Goal: Information Seeking & Learning: Check status

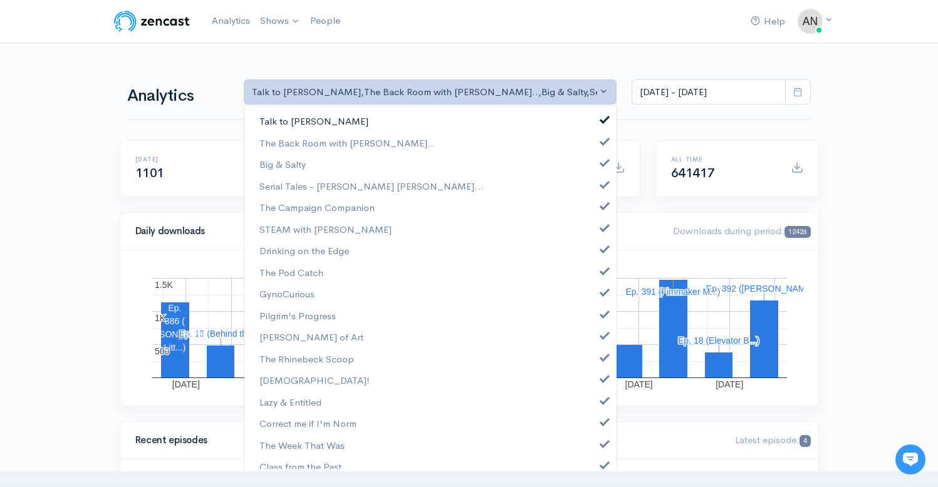
click at [602, 117] on span at bounding box center [604, 117] width 5 height 9
click at [595, 153] on link "The Back Room with [PERSON_NAME].." at bounding box center [430, 143] width 372 height 22
click at [594, 145] on link "The Back Room with [PERSON_NAME].." at bounding box center [430, 143] width 372 height 22
select select "10316"
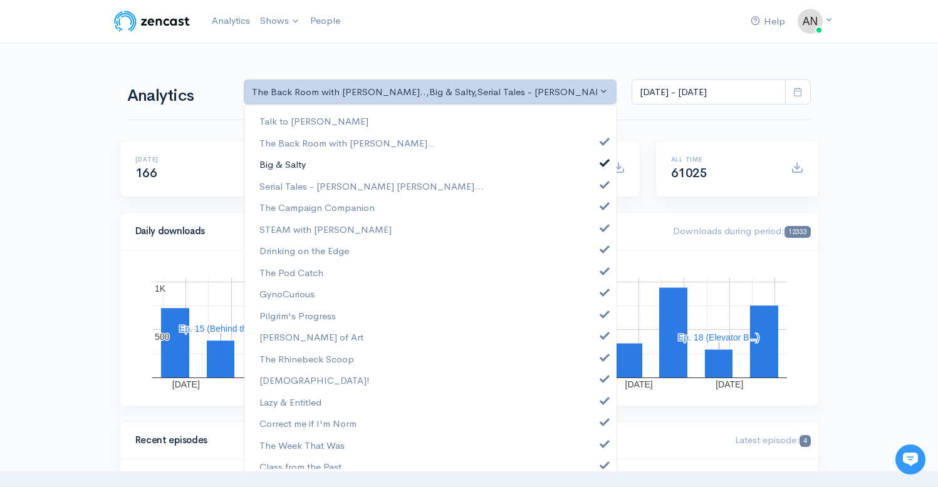
click at [602, 162] on span at bounding box center [604, 161] width 5 height 9
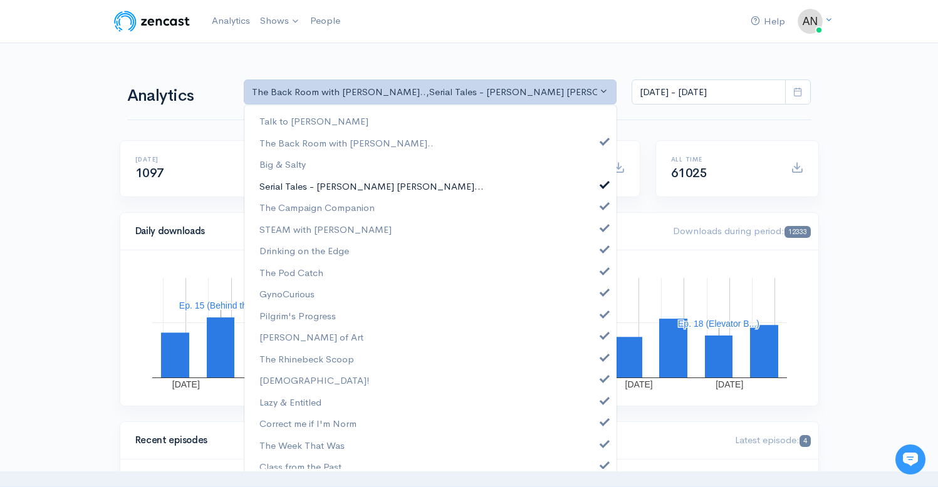
click at [602, 185] on span at bounding box center [604, 183] width 5 height 9
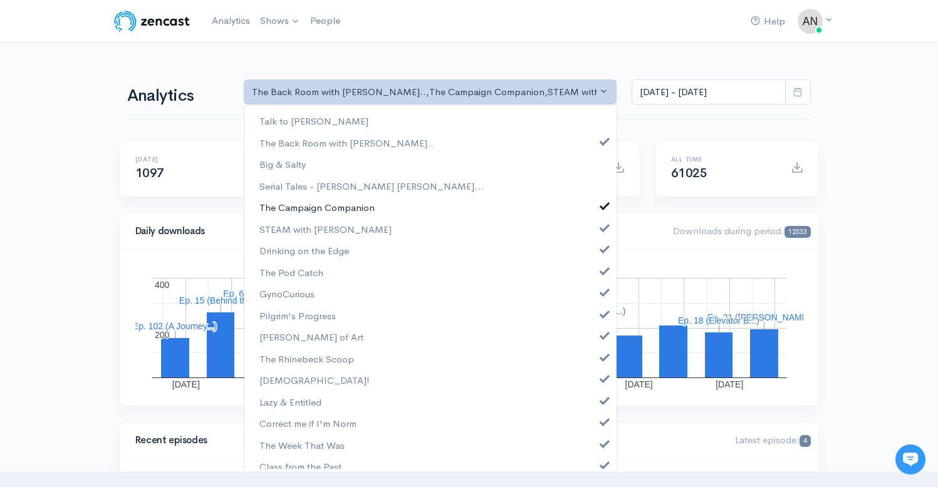
click at [602, 205] on span at bounding box center [604, 204] width 5 height 9
click at [602, 229] on span at bounding box center [604, 226] width 5 height 9
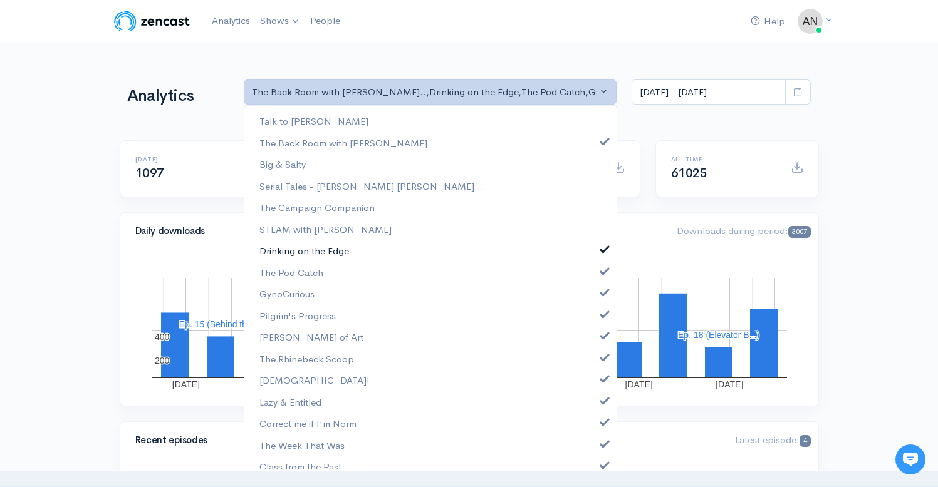
click at [602, 250] on span at bounding box center [604, 247] width 5 height 9
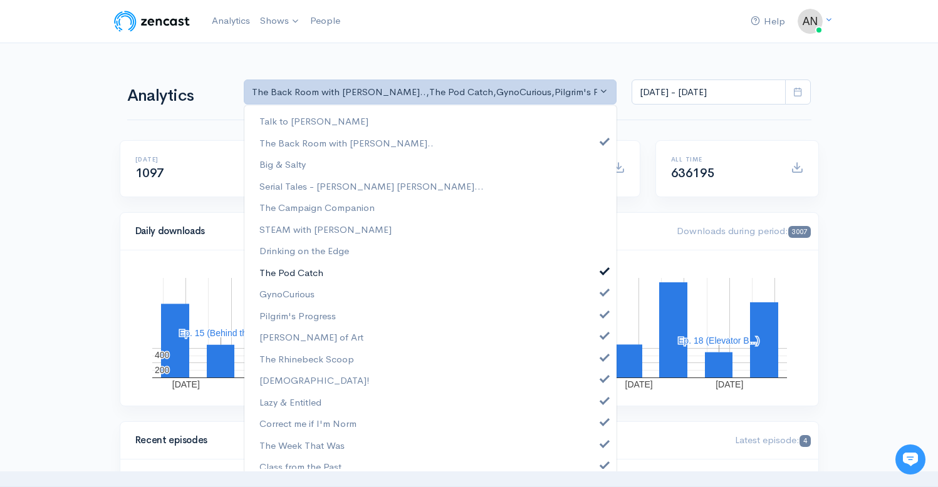
click at [602, 271] on span at bounding box center [604, 269] width 5 height 9
click at [602, 292] on span at bounding box center [604, 290] width 5 height 9
click at [594, 325] on link "Pilgrim's Progress" at bounding box center [430, 316] width 372 height 22
click at [594, 346] on link "[PERSON_NAME] of Art" at bounding box center [430, 337] width 372 height 22
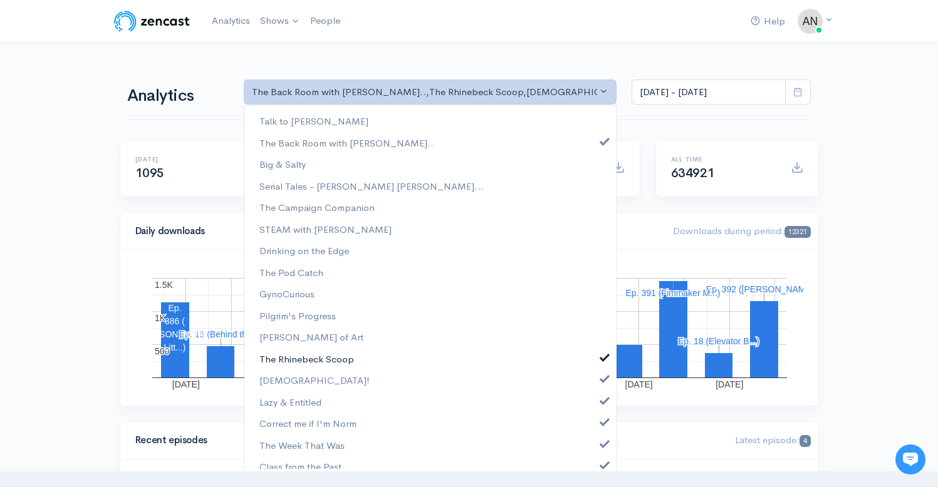
click at [594, 363] on link "The Rhinebeck Scoop" at bounding box center [430, 359] width 372 height 22
click at [602, 380] on span at bounding box center [604, 377] width 5 height 9
click at [602, 400] on span at bounding box center [604, 399] width 5 height 9
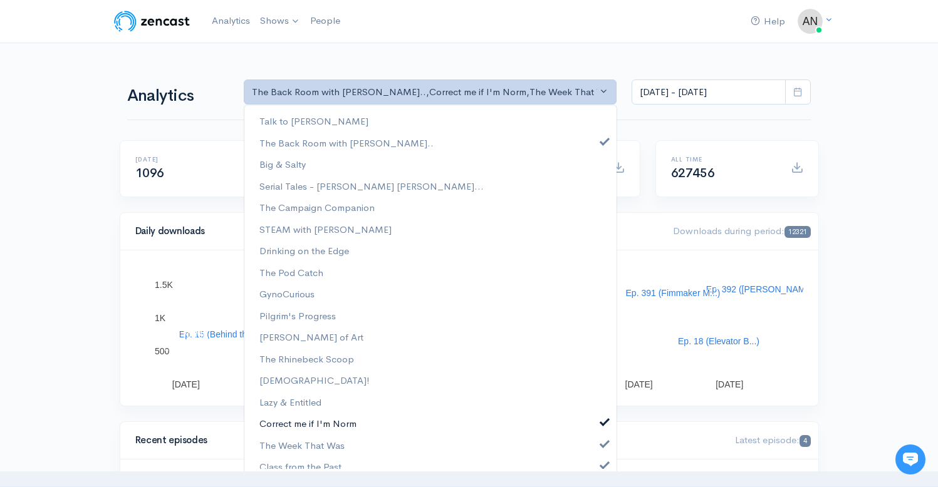
click at [602, 420] on span at bounding box center [604, 420] width 5 height 9
click at [602, 439] on span at bounding box center [604, 442] width 5 height 9
click at [602, 464] on span at bounding box center [604, 463] width 5 height 9
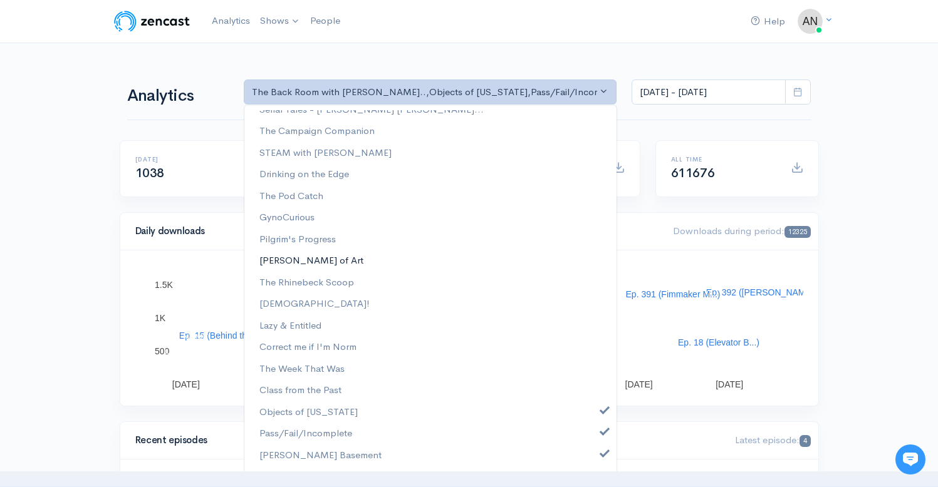
scroll to position [160, 0]
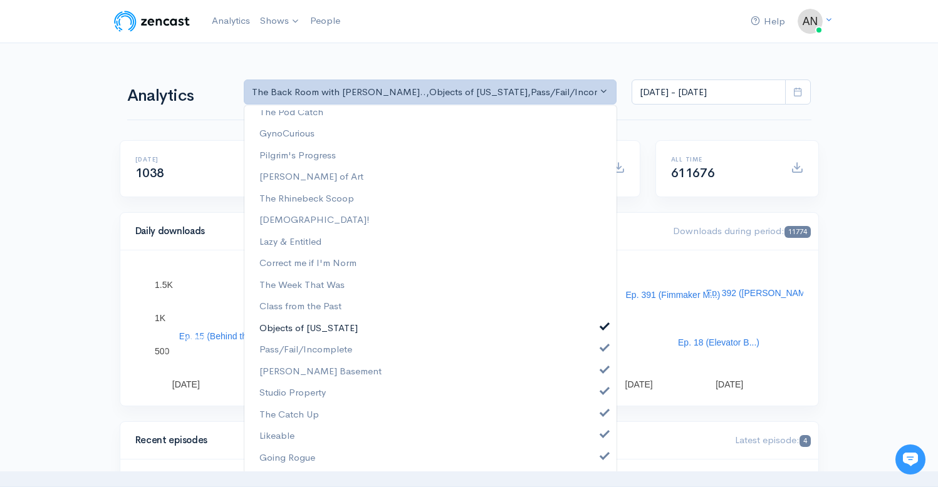
click at [602, 325] on span at bounding box center [604, 325] width 5 height 9
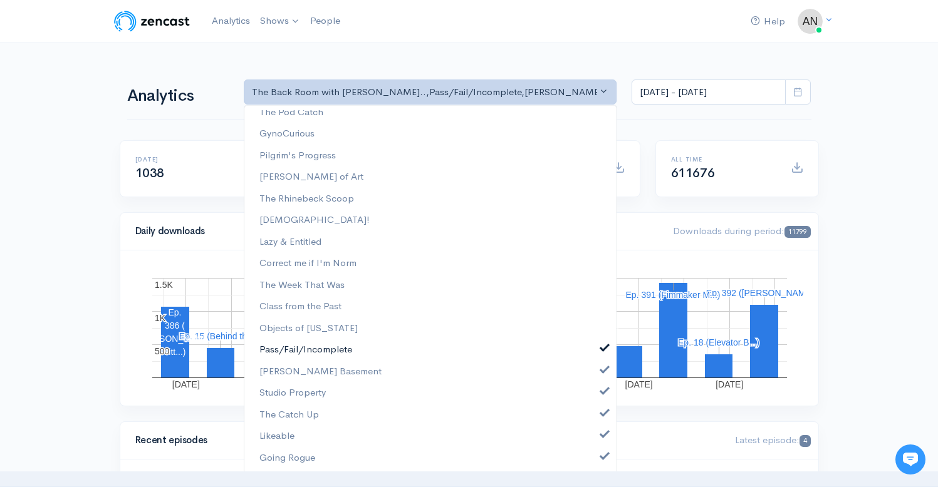
click at [595, 353] on link "Pass/Fail/Incomplete" at bounding box center [430, 350] width 372 height 22
click at [602, 372] on span at bounding box center [604, 368] width 5 height 9
click at [595, 395] on link "Studio Property" at bounding box center [430, 393] width 372 height 22
click at [594, 419] on link "The Catch Up" at bounding box center [430, 415] width 372 height 22
click at [602, 437] on span at bounding box center [604, 433] width 5 height 9
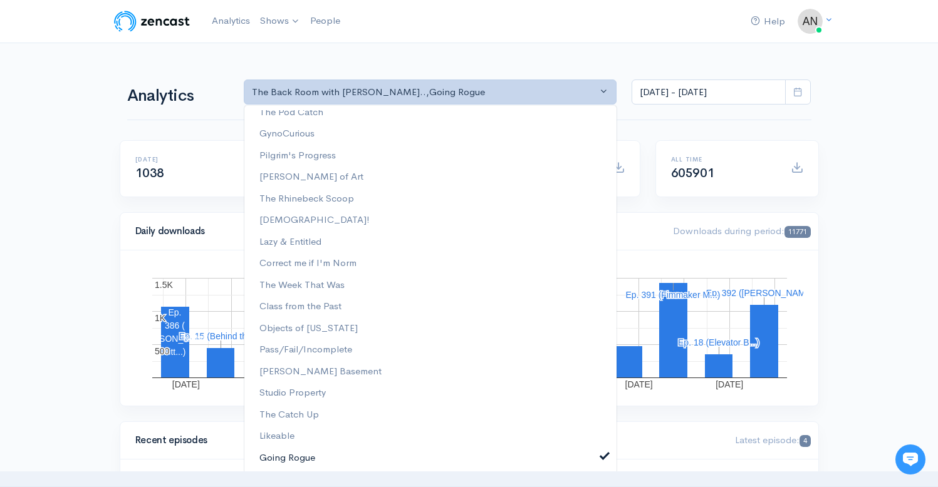
click at [602, 452] on span at bounding box center [604, 454] width 5 height 9
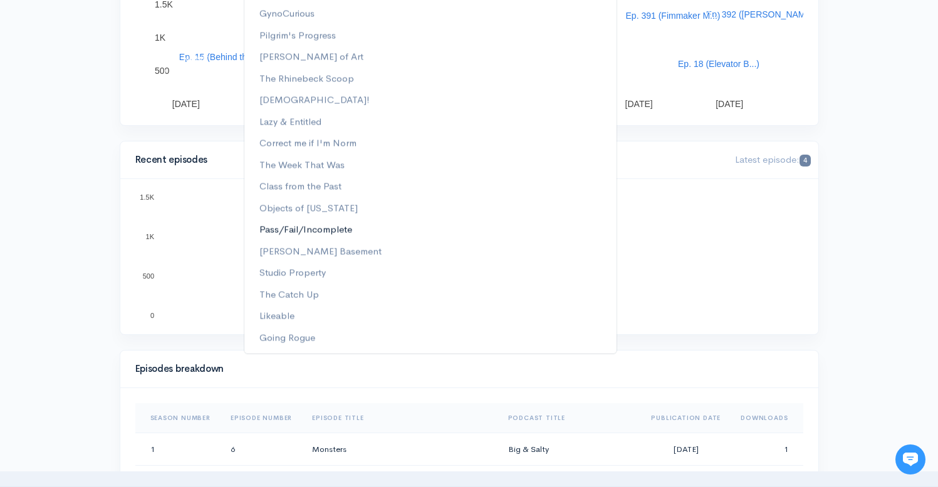
scroll to position [0, 0]
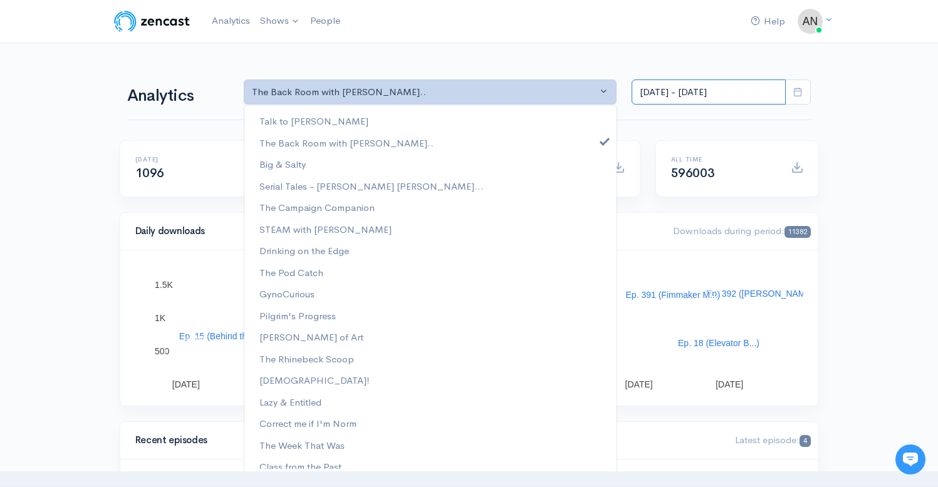
click at [714, 93] on input "[DATE] - [DATE]" at bounding box center [708, 93] width 154 height 26
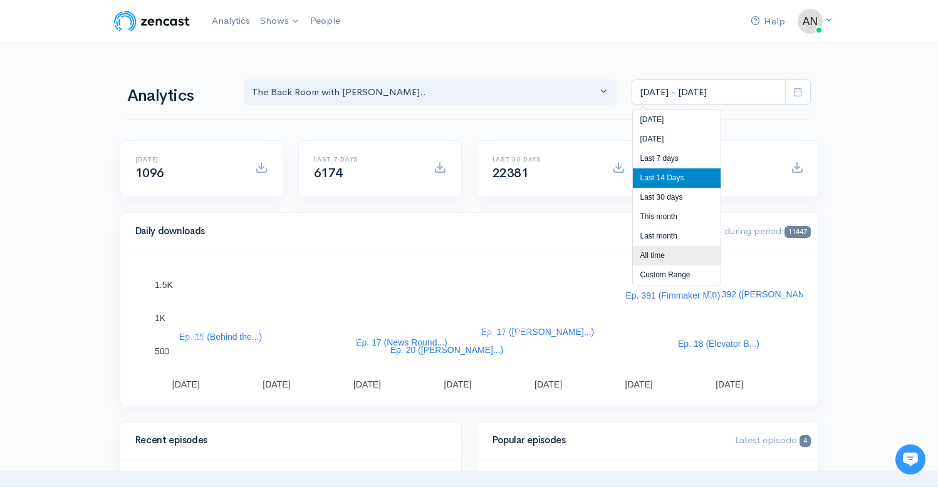
click at [652, 252] on li "All time" at bounding box center [677, 255] width 88 height 19
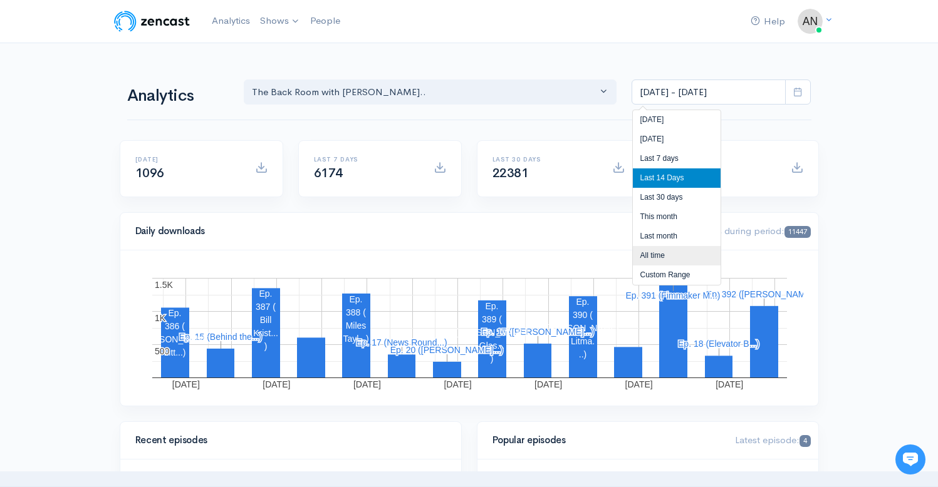
type input "Apr 3, 2022 - Aug 13, 2025"
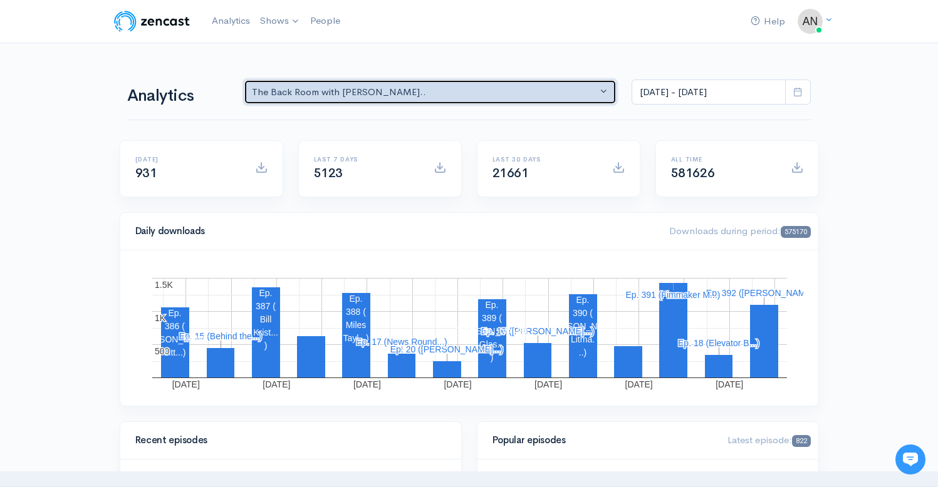
click at [430, 94] on div "The Back Room with [PERSON_NAME].." at bounding box center [425, 92] width 346 height 14
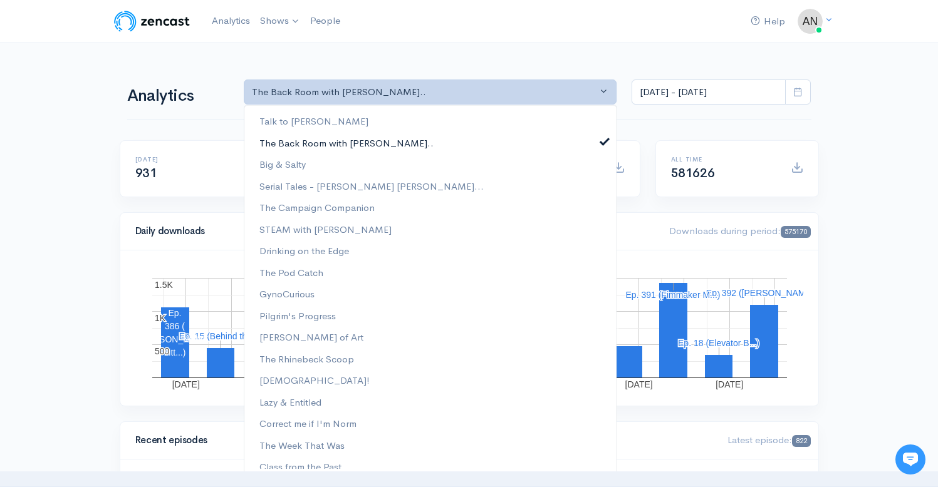
click at [602, 138] on span at bounding box center [604, 139] width 5 height 9
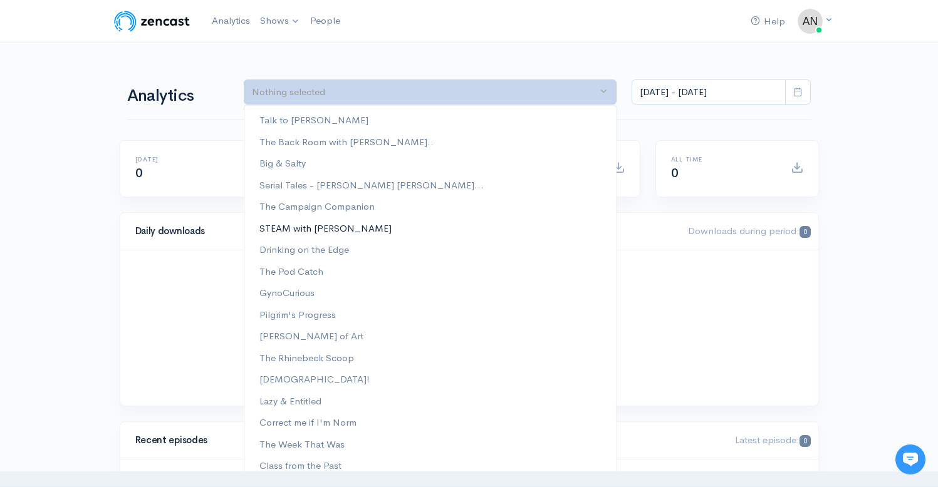
scroll to position [160, 0]
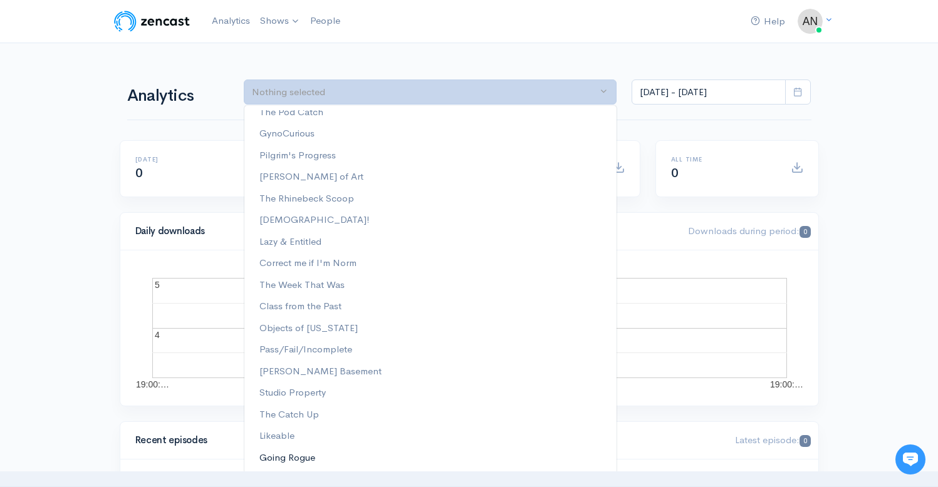
click at [296, 456] on span "Going Rogue" at bounding box center [287, 458] width 56 height 14
select select "15466"
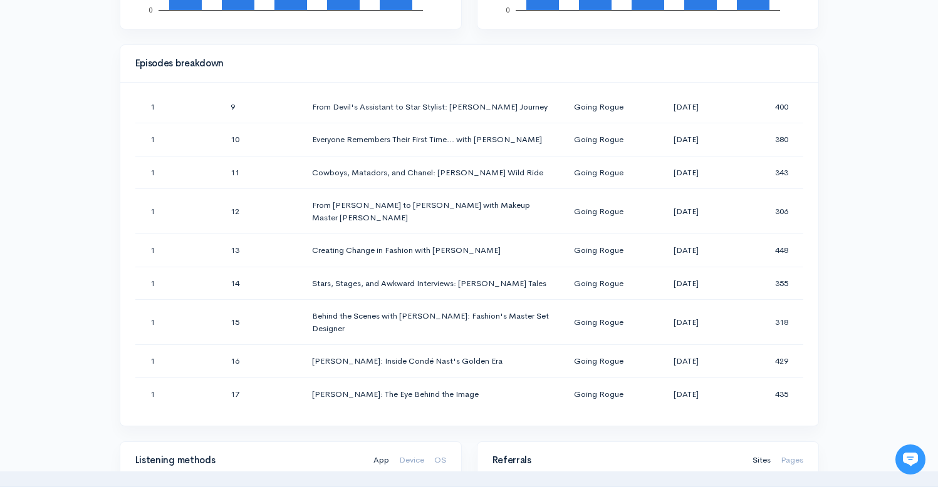
scroll to position [605, 0]
